Goal: Task Accomplishment & Management: Complete application form

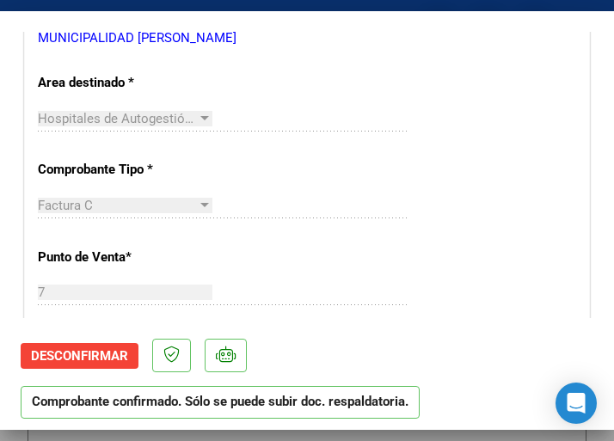
scroll to position [602, 0]
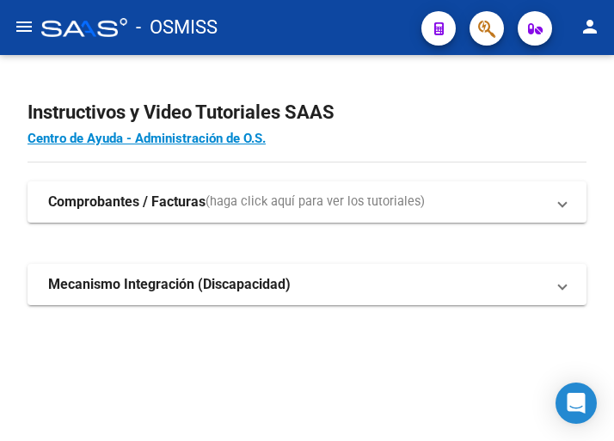
click at [20, 22] on mat-icon "menu" at bounding box center [24, 26] width 21 height 21
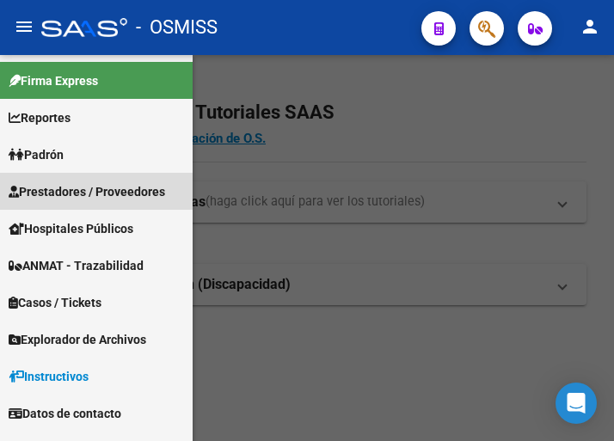
click at [89, 191] on span "Prestadores / Proveedores" at bounding box center [87, 191] width 157 height 19
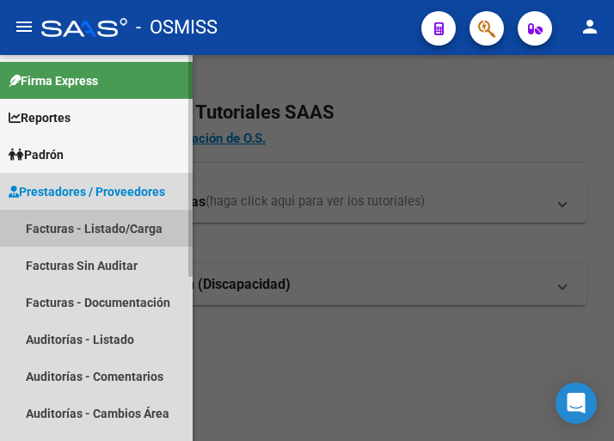
click at [85, 222] on link "Facturas - Listado/Carga" at bounding box center [96, 228] width 193 height 37
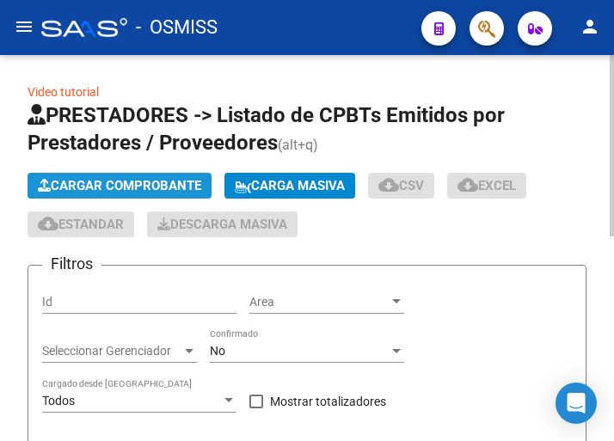
click at [158, 185] on span "Cargar Comprobante" at bounding box center [119, 185] width 163 height 15
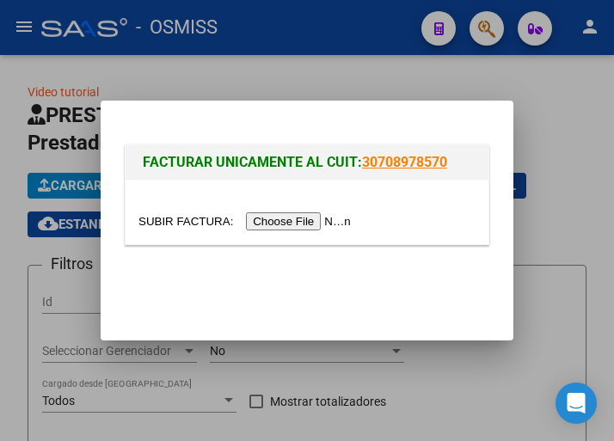
click at [309, 222] on input "file" at bounding box center [247, 221] width 218 height 18
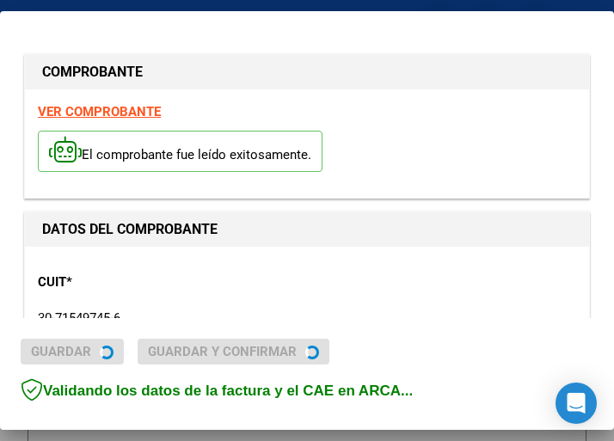
type input "2025-11-12"
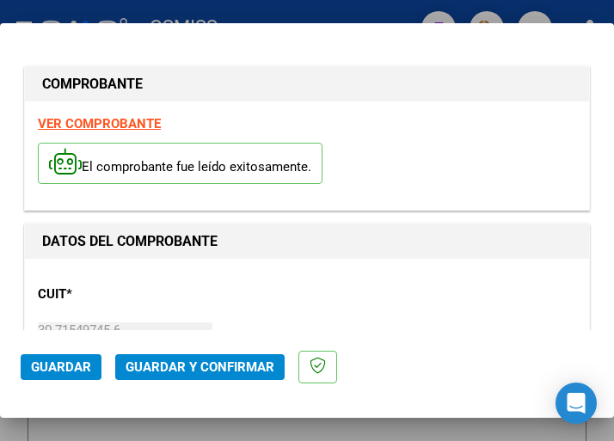
click at [147, 303] on p "CUIT *" at bounding box center [119, 295] width 162 height 20
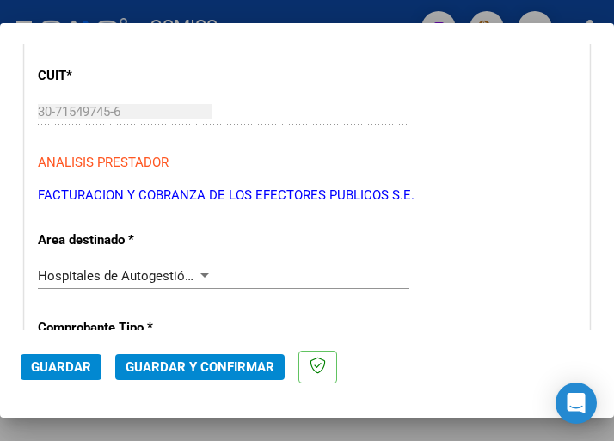
scroll to position [258, 0]
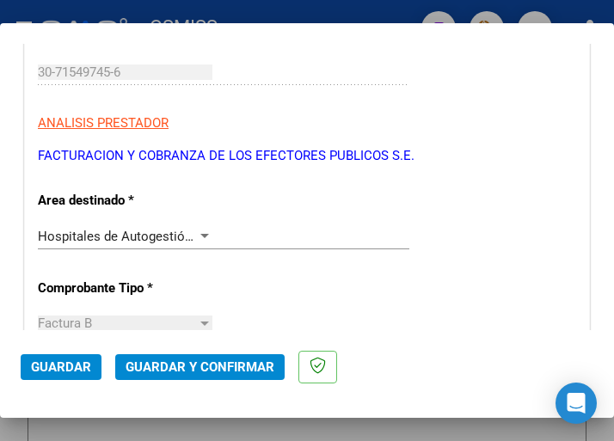
click at [199, 232] on div at bounding box center [204, 237] width 15 height 14
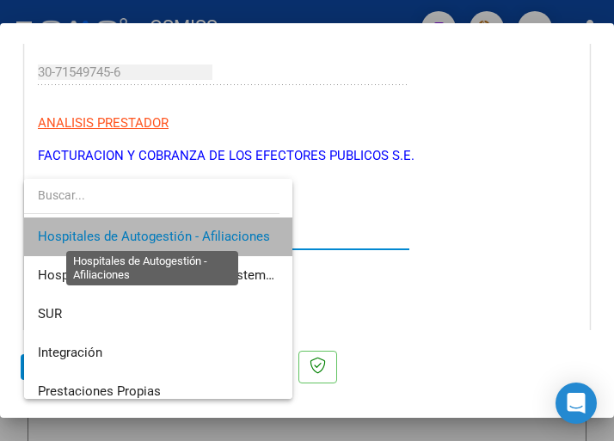
click at [199, 232] on span "Hospitales de Autogestión - Afiliaciones" at bounding box center [154, 236] width 232 height 15
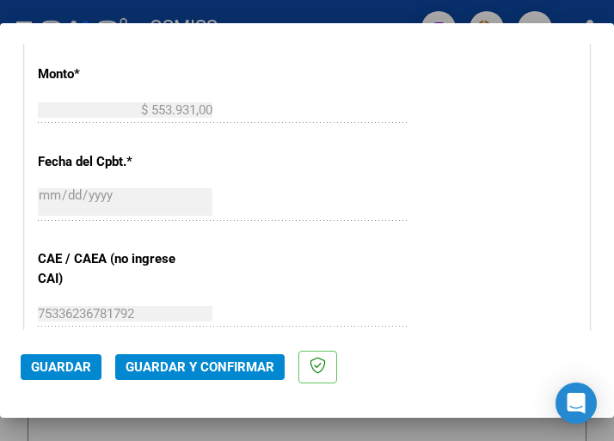
scroll to position [774, 0]
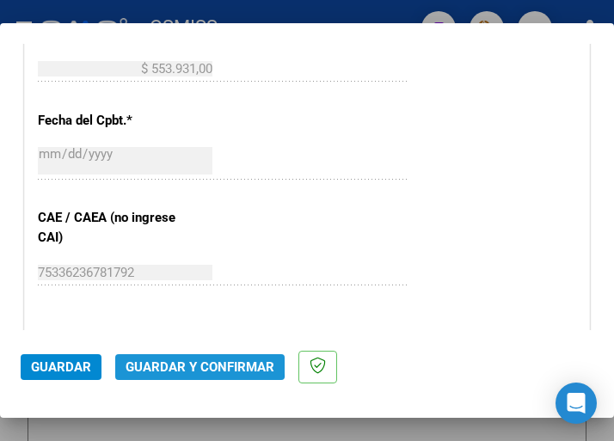
click at [183, 360] on span "Guardar y Confirmar" at bounding box center [200, 367] width 149 height 15
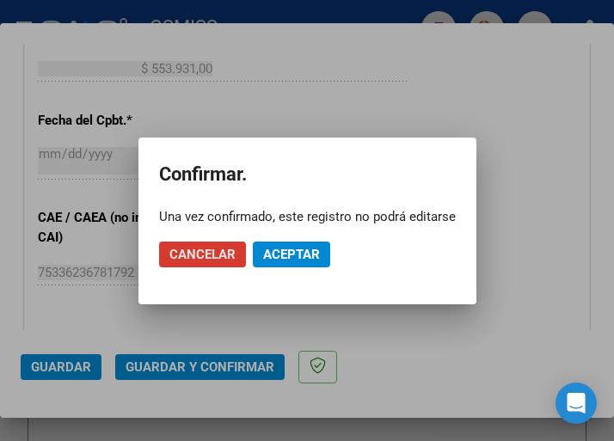
click at [303, 251] on span "Aceptar" at bounding box center [291, 254] width 57 height 15
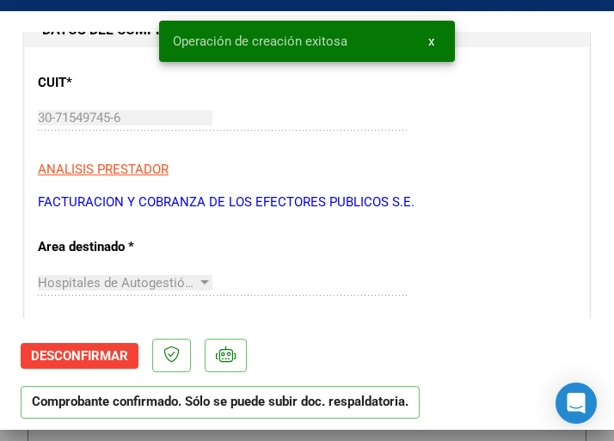
scroll to position [258, 0]
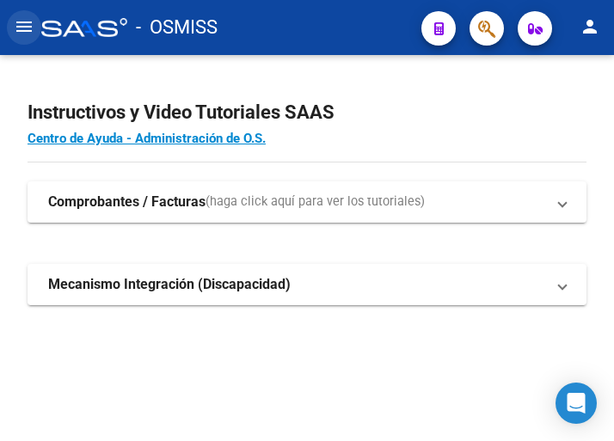
click at [13, 25] on button "menu" at bounding box center [24, 27] width 34 height 34
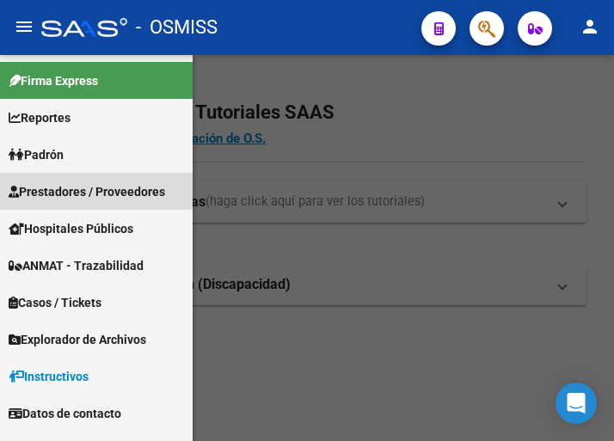
drag, startPoint x: 81, startPoint y: 188, endPoint x: 95, endPoint y: 208, distance: 24.6
click at [81, 191] on span "Prestadores / Proveedores" at bounding box center [87, 191] width 157 height 19
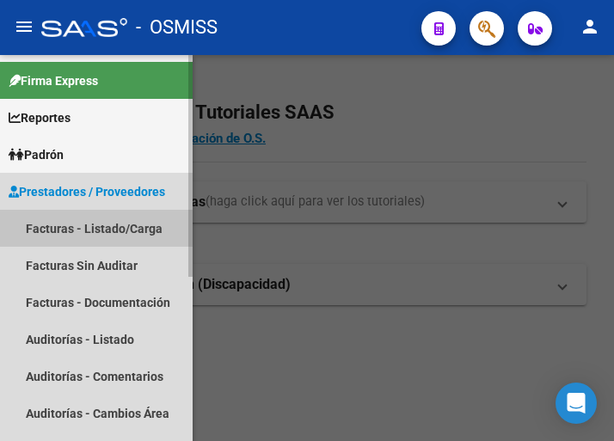
click at [89, 218] on link "Facturas - Listado/Carga" at bounding box center [96, 228] width 193 height 37
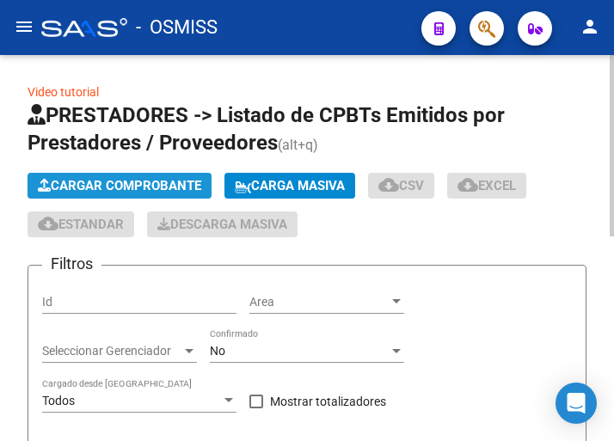
click at [186, 176] on button "Cargar Comprobante" at bounding box center [120, 186] width 184 height 26
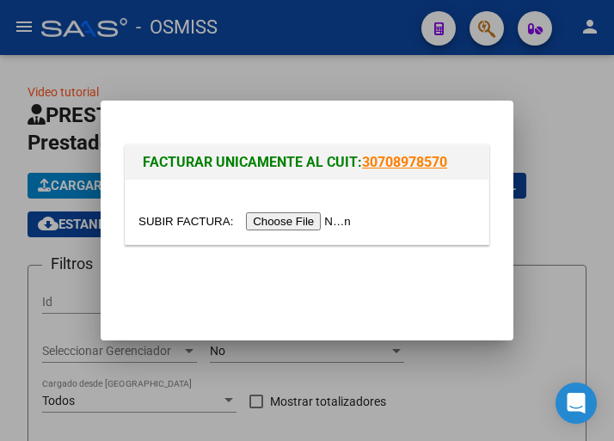
click at [302, 223] on input "file" at bounding box center [247, 221] width 218 height 18
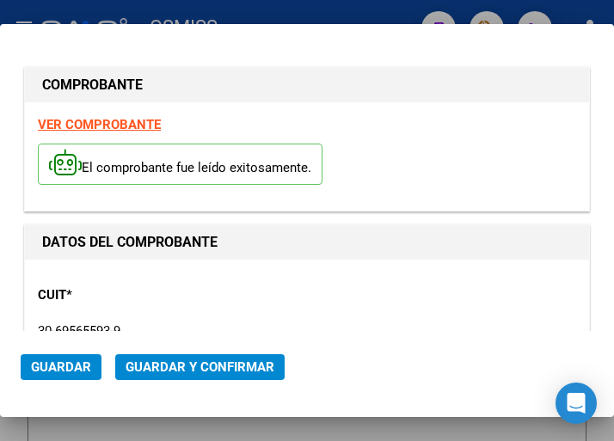
type input "[DATE]"
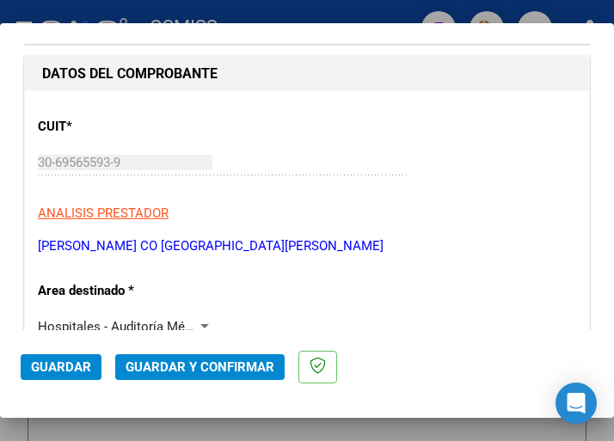
scroll to position [172, 0]
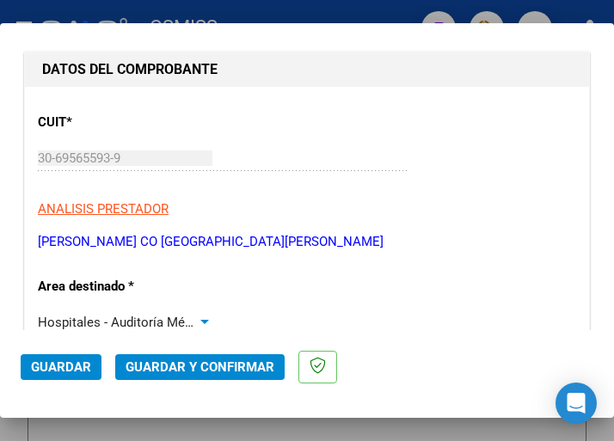
click at [201, 322] on div at bounding box center [204, 322] width 9 height 4
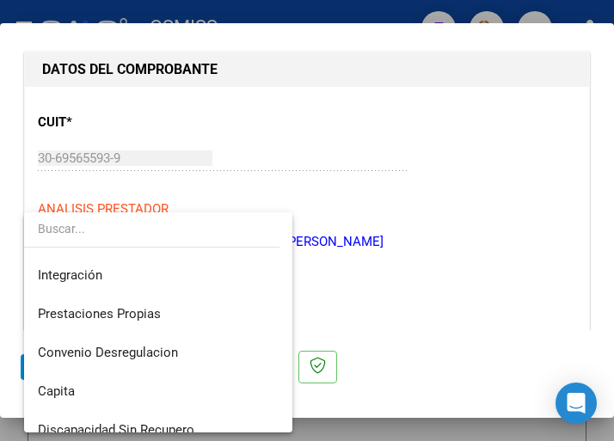
scroll to position [0, 0]
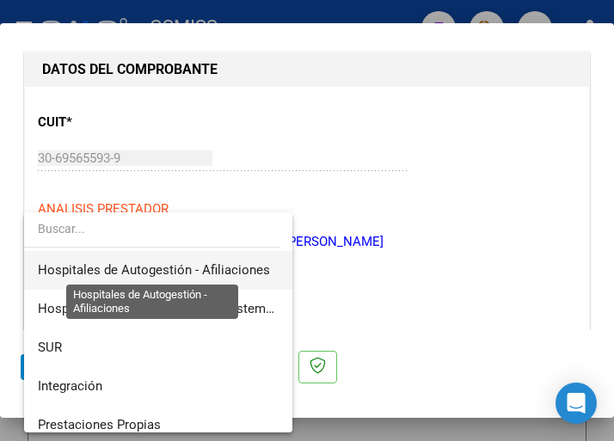
click at [195, 264] on span "Hospitales de Autogestión - Afiliaciones" at bounding box center [154, 269] width 232 height 15
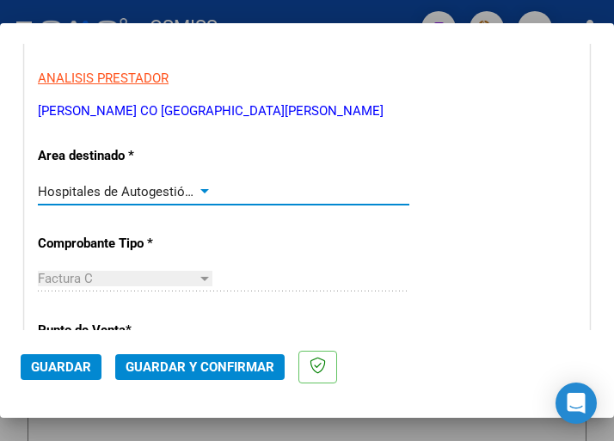
scroll to position [344, 0]
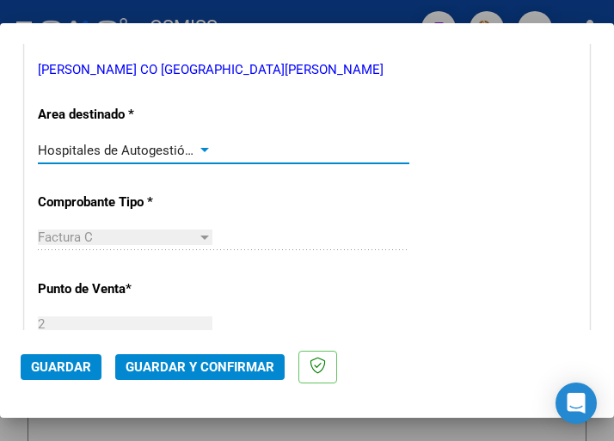
click at [200, 146] on div at bounding box center [204, 151] width 15 height 14
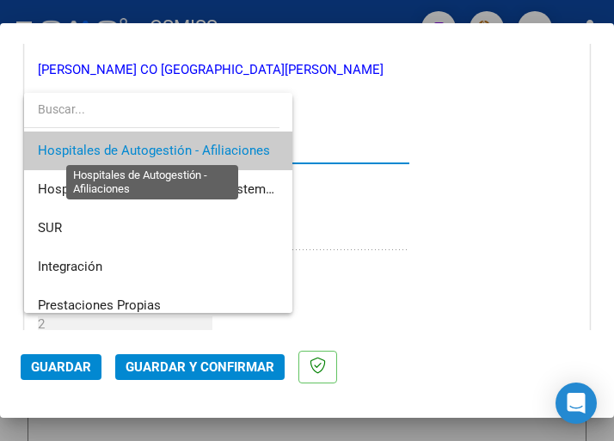
click at [200, 146] on span "Hospitales de Autogestión - Afiliaciones" at bounding box center [154, 150] width 232 height 15
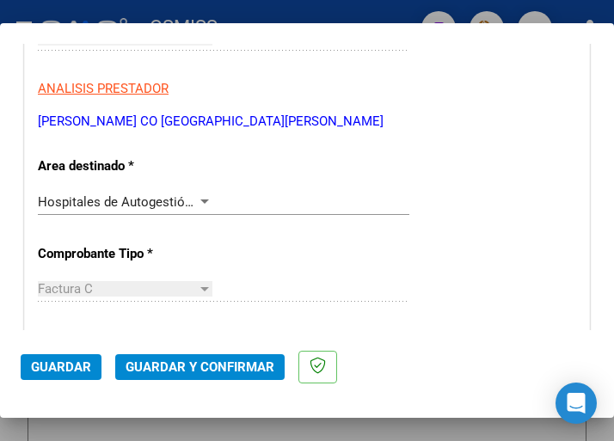
scroll to position [258, 0]
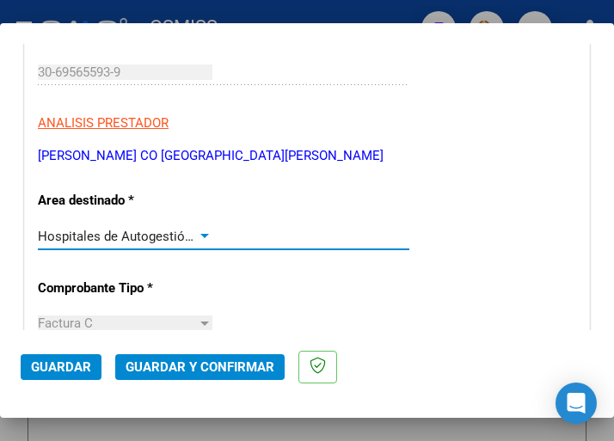
click at [200, 236] on div at bounding box center [204, 236] width 9 height 4
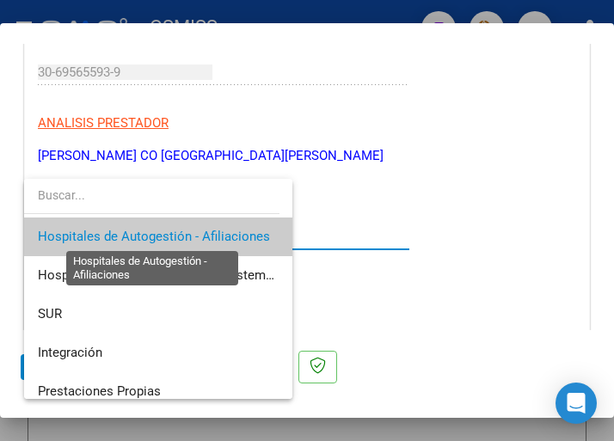
click at [196, 236] on span "Hospitales de Autogestión - Afiliaciones" at bounding box center [154, 236] width 232 height 15
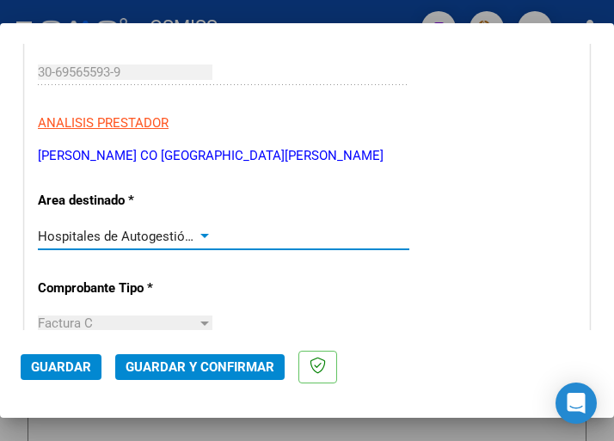
click at [193, 358] on button "Guardar y Confirmar" at bounding box center [199, 367] width 169 height 26
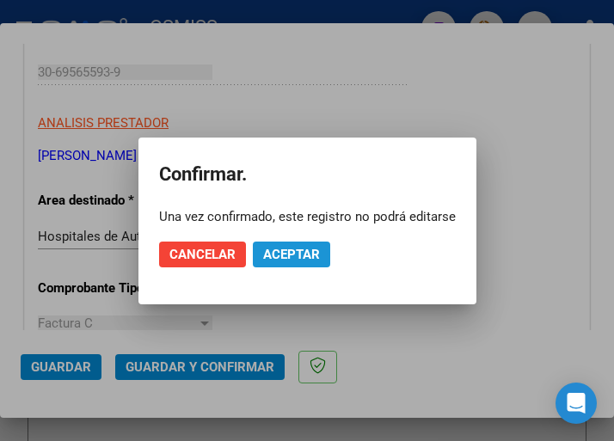
click at [287, 259] on span "Aceptar" at bounding box center [291, 254] width 57 height 15
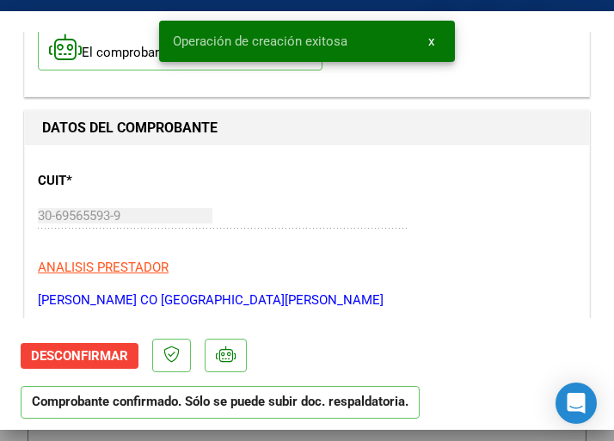
scroll to position [172, 0]
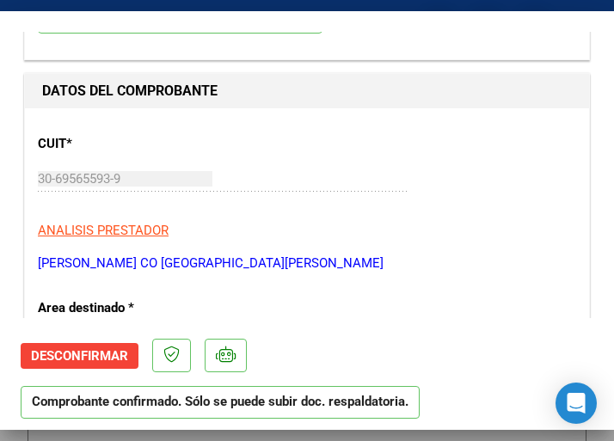
click at [317, 259] on p "[PERSON_NAME] CO [GEOGRAPHIC_DATA][PERSON_NAME]" at bounding box center [307, 264] width 538 height 20
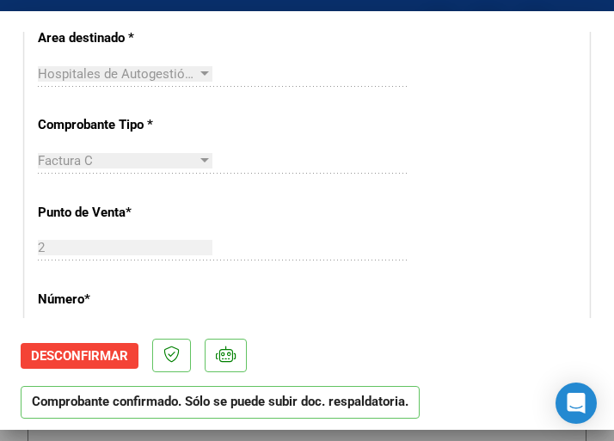
scroll to position [430, 0]
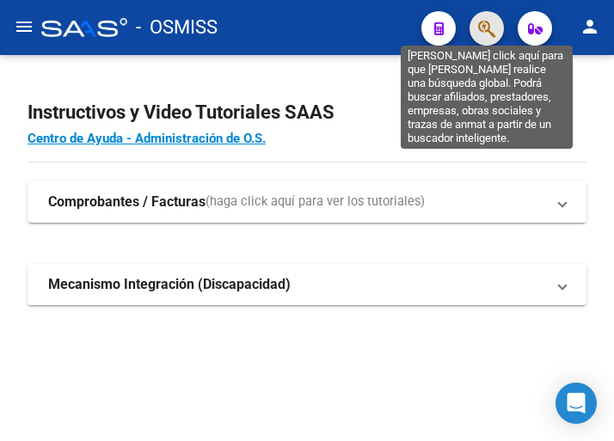
click at [487, 26] on icon "button" at bounding box center [486, 29] width 17 height 20
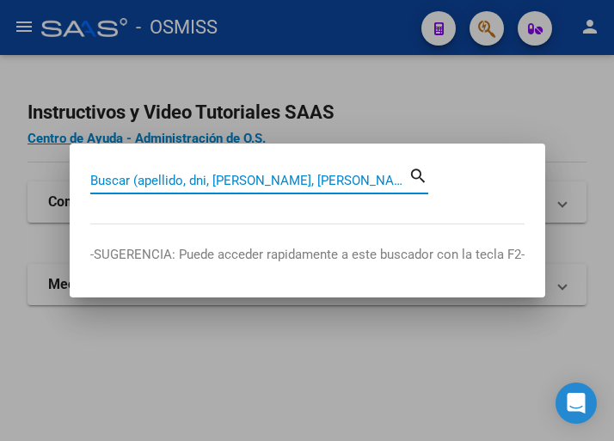
click at [167, 182] on input "Buscar (apellido, dni, cuil, nro traspaso, cuit, obra social)" at bounding box center [249, 180] width 318 height 15
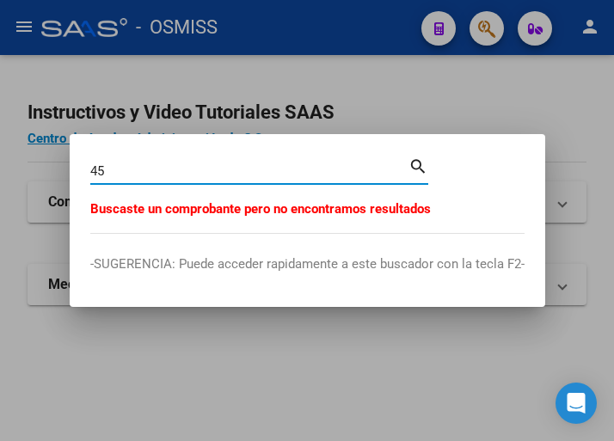
type input "4"
type input "1"
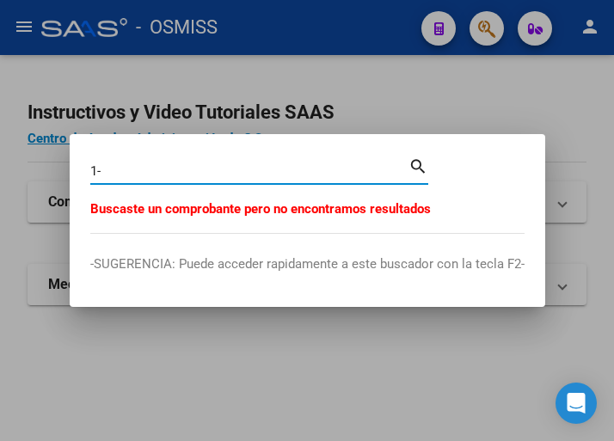
type input "1"
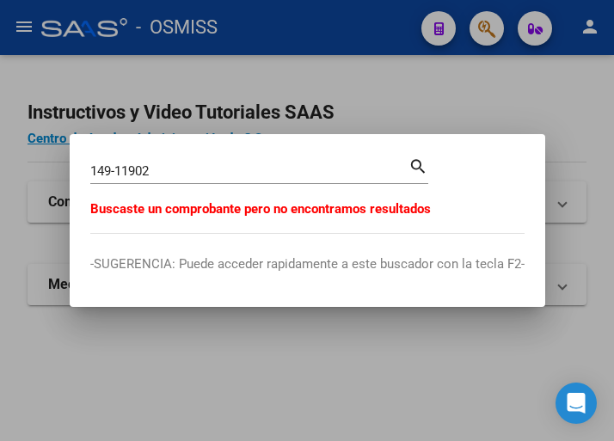
click at [421, 166] on mat-icon "search" at bounding box center [419, 165] width 20 height 21
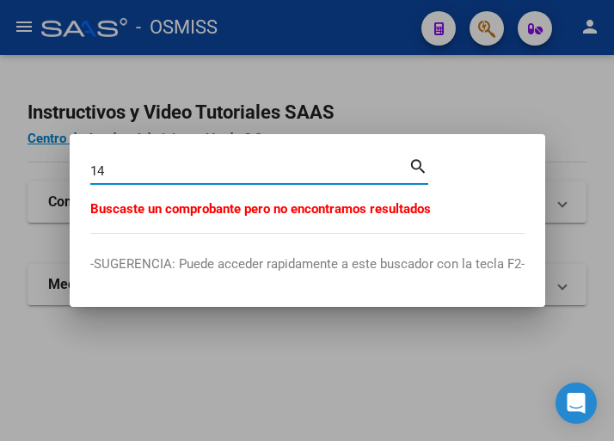
type input "1"
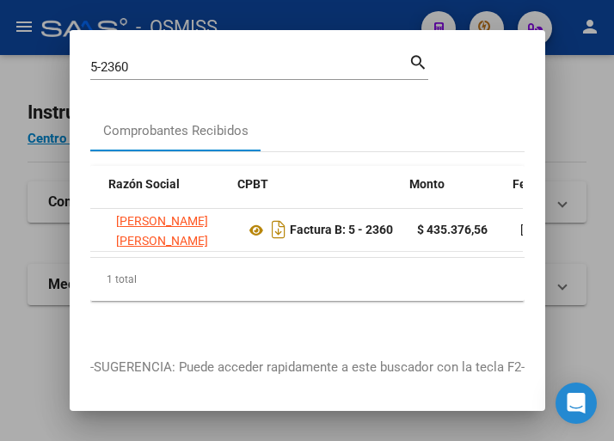
scroll to position [0, 408]
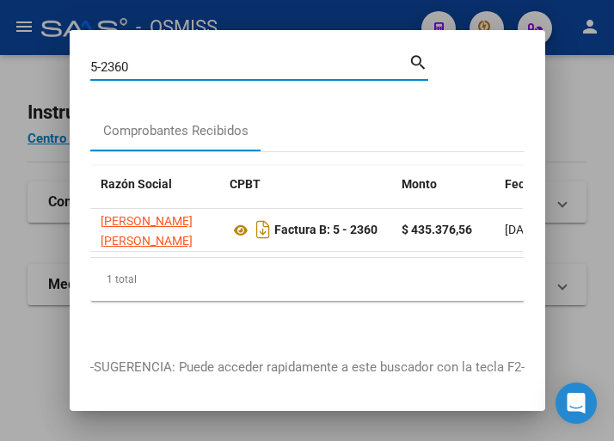
click at [163, 72] on input "5-2360" at bounding box center [249, 66] width 318 height 15
type input "5"
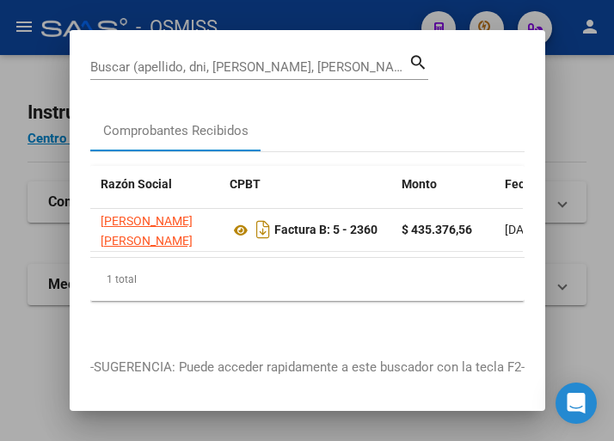
click at [302, 3] on div at bounding box center [307, 220] width 614 height 441
